Goal: Task Accomplishment & Management: Use online tool/utility

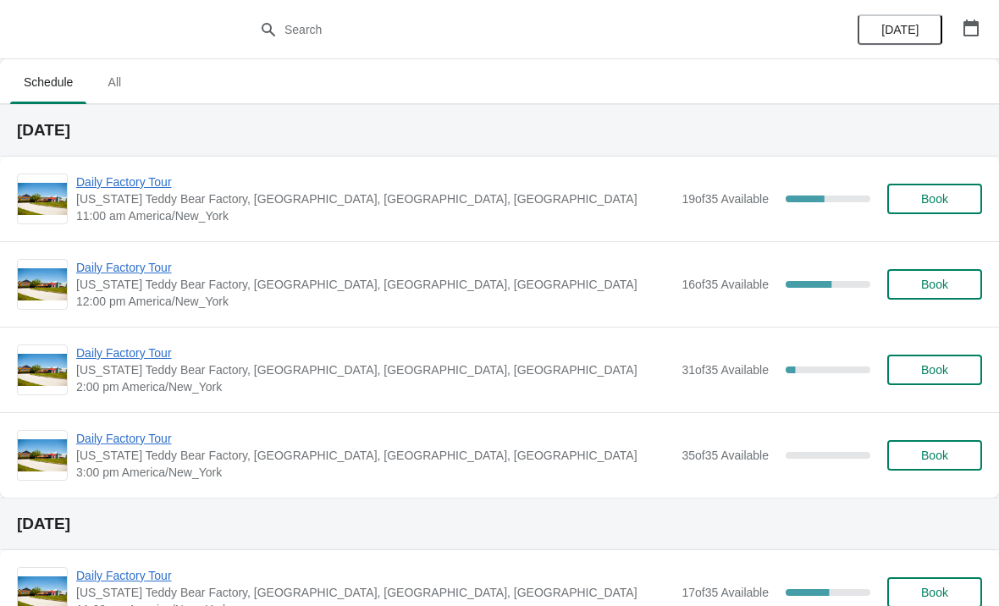
click at [120, 202] on span "[US_STATE] Teddy Bear Factory, [GEOGRAPHIC_DATA], [GEOGRAPHIC_DATA], [GEOGRAPHI…" at bounding box center [374, 199] width 597 height 17
click at [112, 177] on span "Daily Factory Tour" at bounding box center [374, 182] width 597 height 17
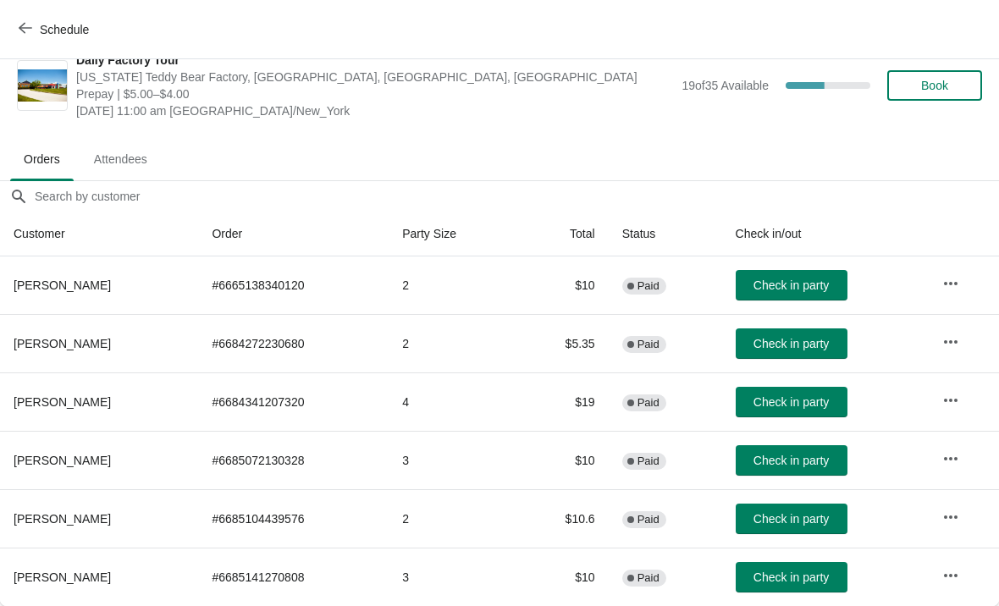
scroll to position [25, 0]
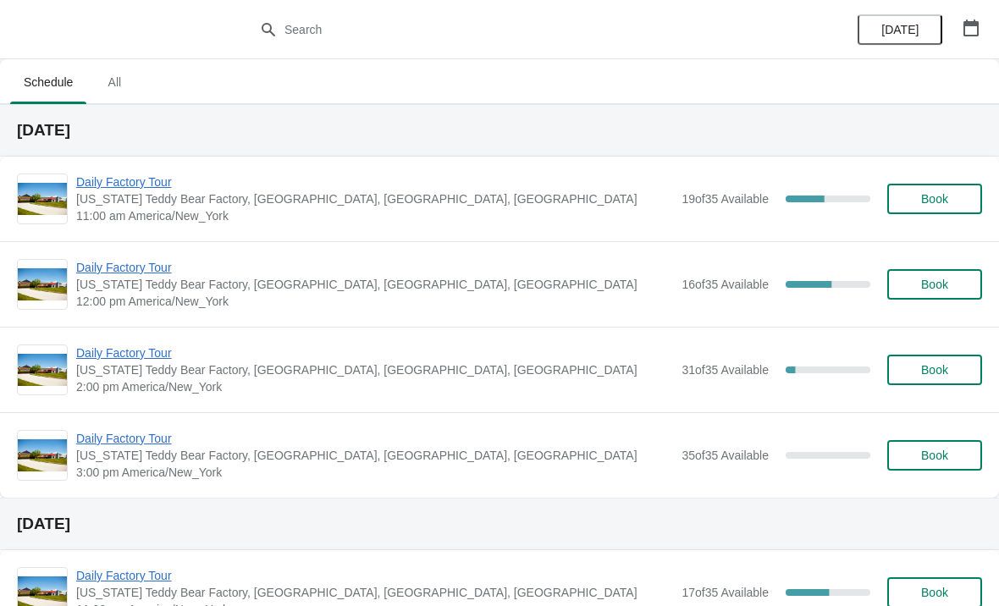
click at [148, 177] on span "Daily Factory Tour" at bounding box center [374, 182] width 597 height 17
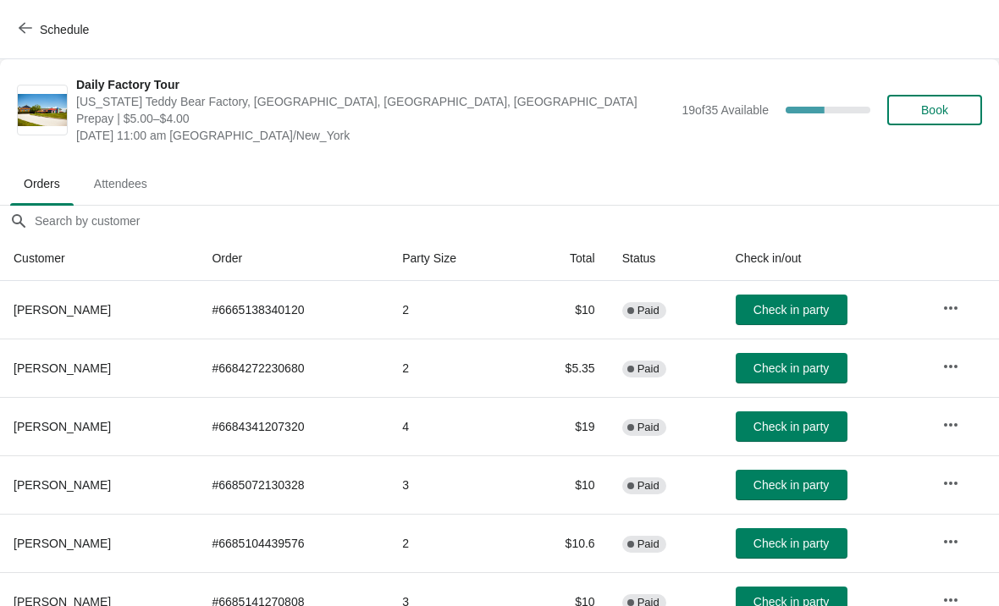
click at [821, 423] on span "Check in party" at bounding box center [791, 427] width 75 height 14
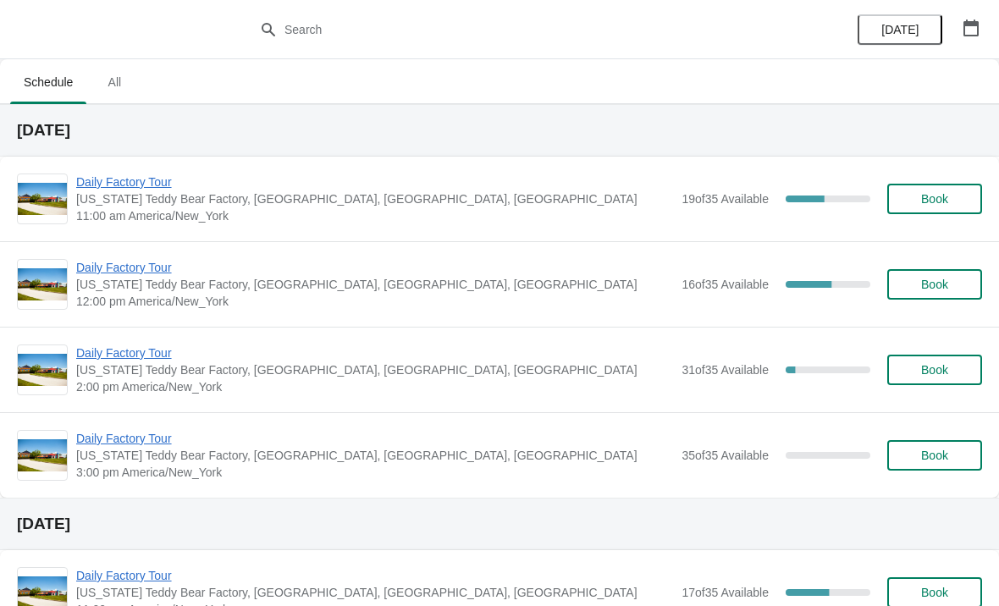
click at [113, 188] on span "Daily Factory Tour" at bounding box center [374, 182] width 597 height 17
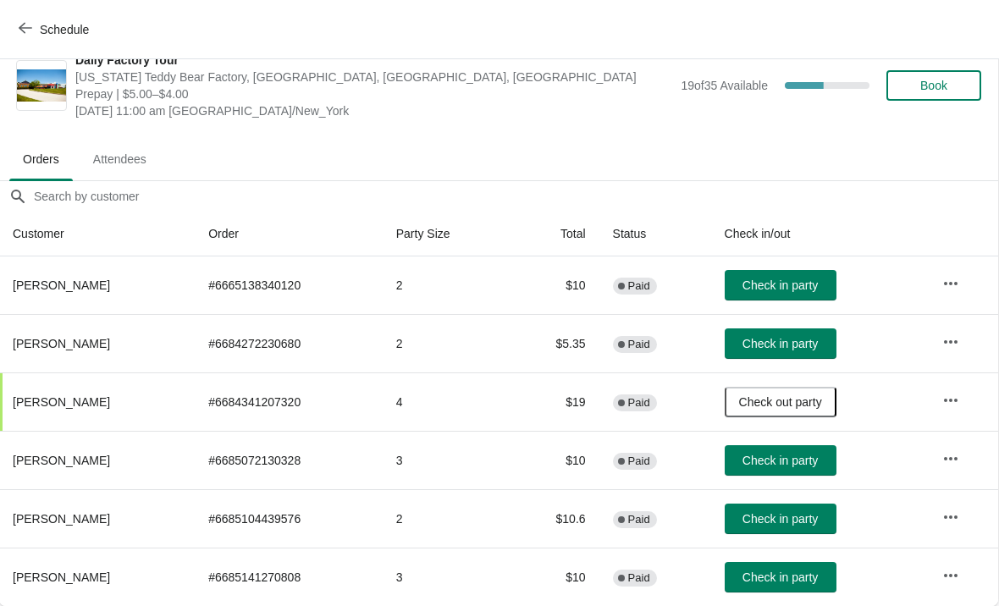
scroll to position [25, 1]
click at [799, 577] on span "Check in party" at bounding box center [780, 578] width 75 height 14
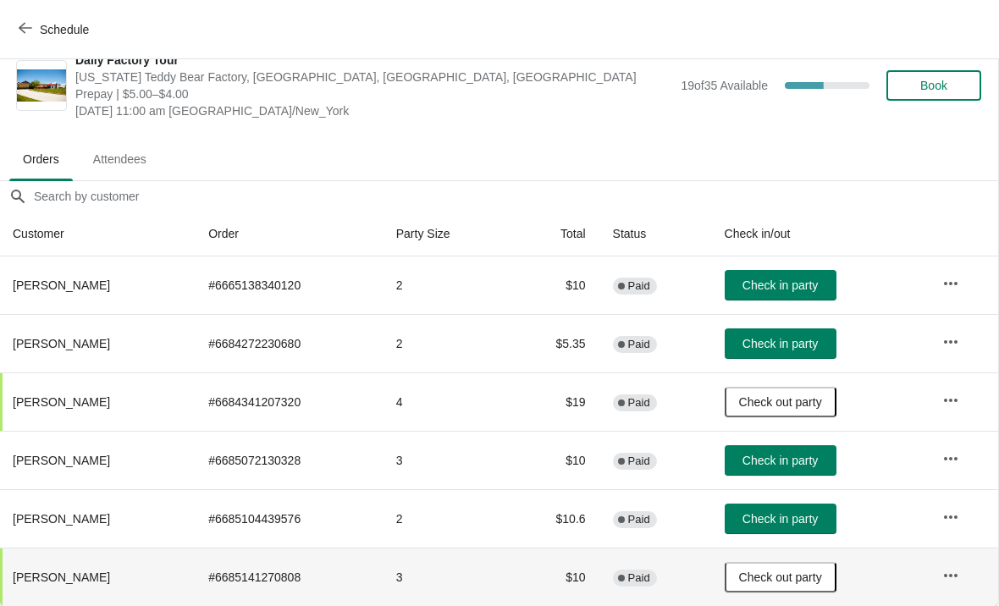
click at [797, 287] on span "Check in party" at bounding box center [780, 286] width 75 height 14
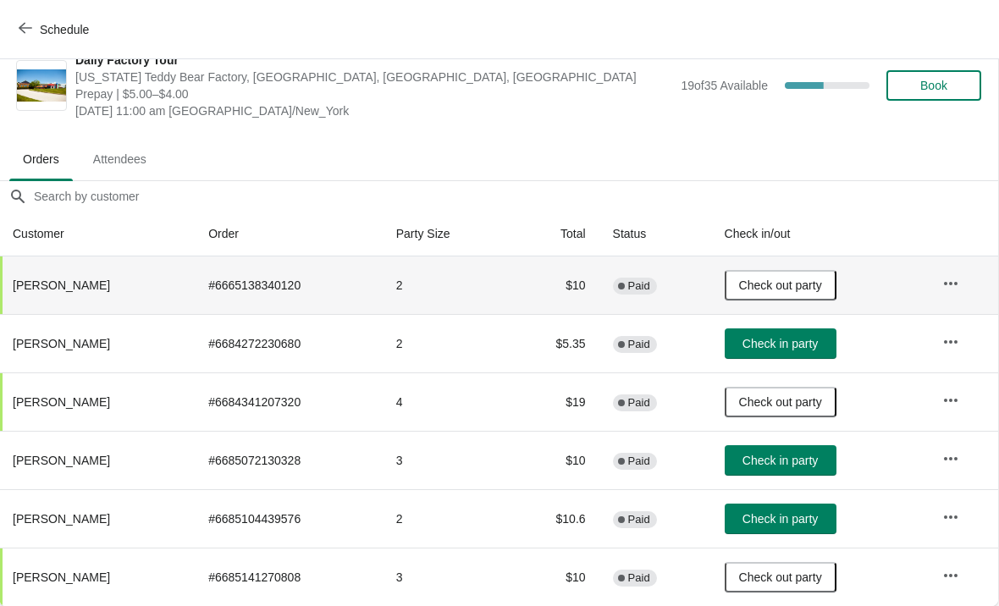
click at [799, 346] on span "Check in party" at bounding box center [780, 344] width 75 height 14
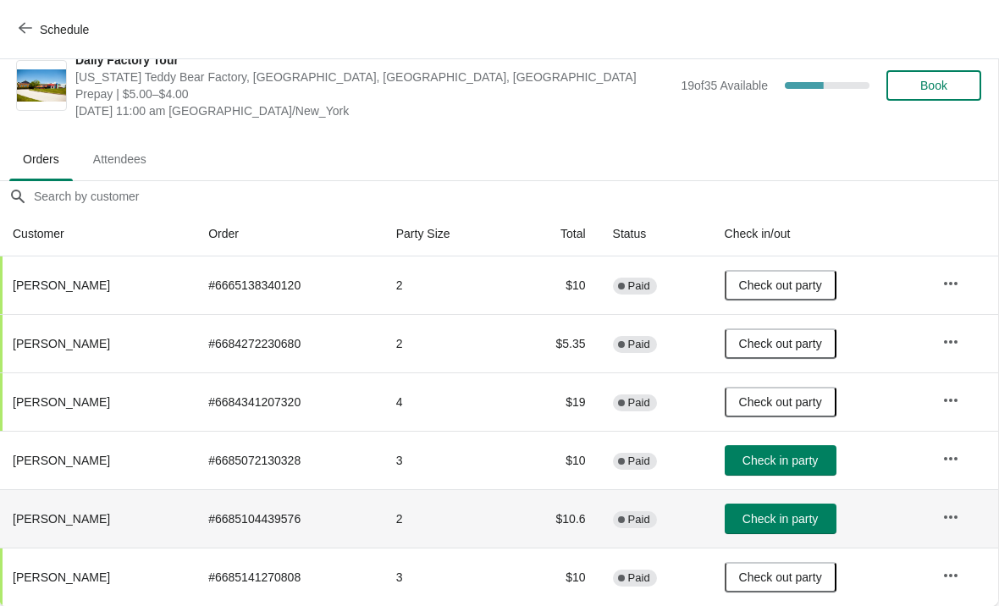
click at [795, 517] on span "Check in party" at bounding box center [780, 519] width 75 height 14
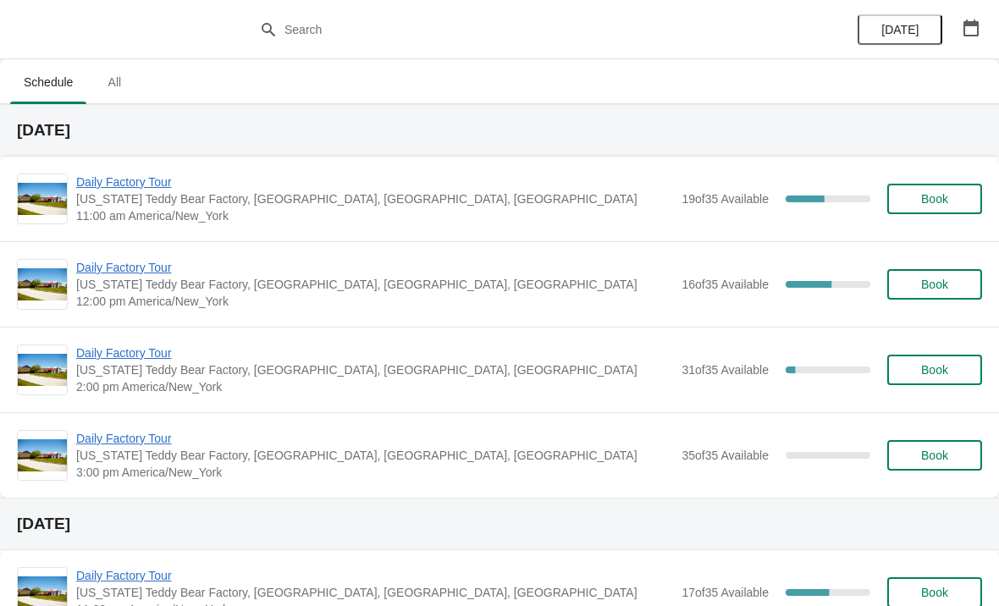
click at [138, 180] on span "Daily Factory Tour" at bounding box center [374, 182] width 597 height 17
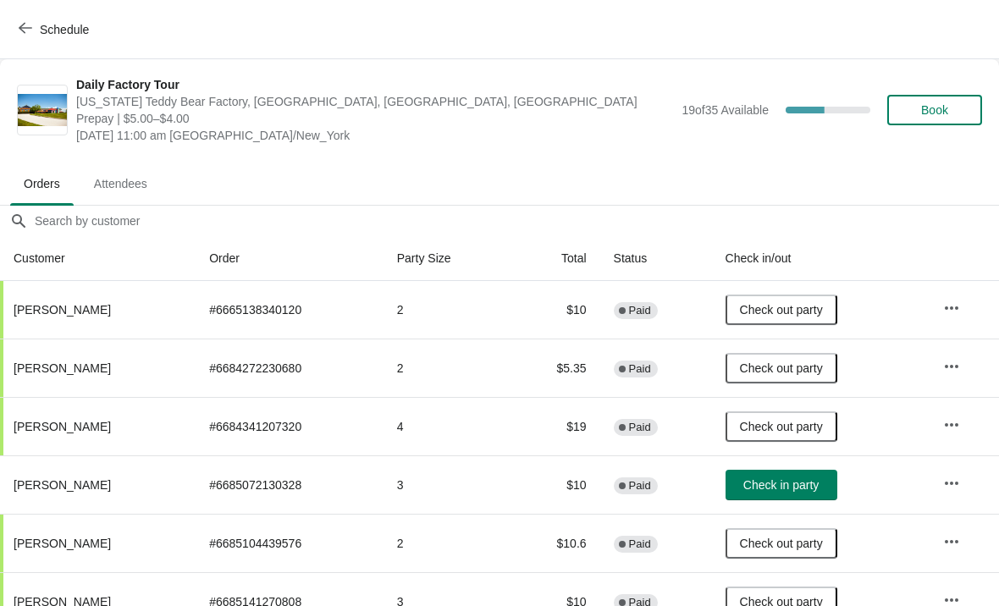
click at [777, 482] on span "Check in party" at bounding box center [781, 485] width 75 height 14
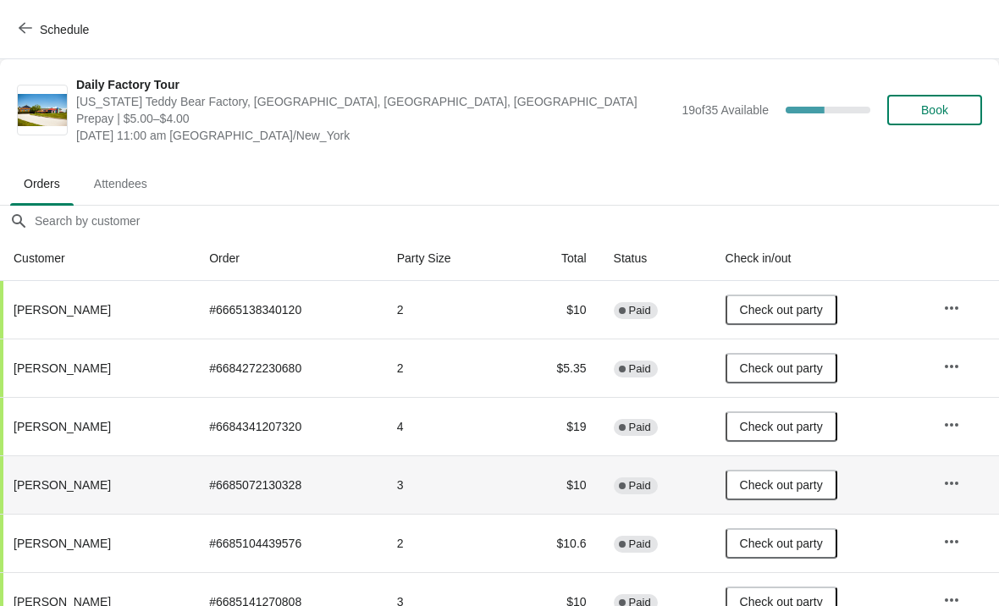
click at [30, 35] on span "button" at bounding box center [26, 29] width 14 height 16
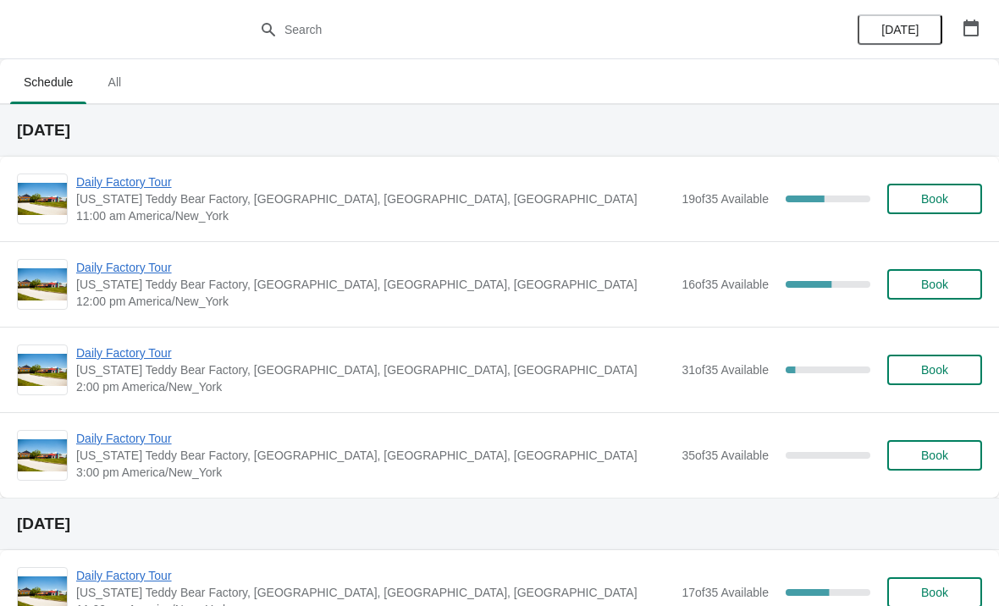
click at [111, 274] on span "Daily Factory Tour" at bounding box center [374, 267] width 597 height 17
